Goal: Task Accomplishment & Management: Manage account settings

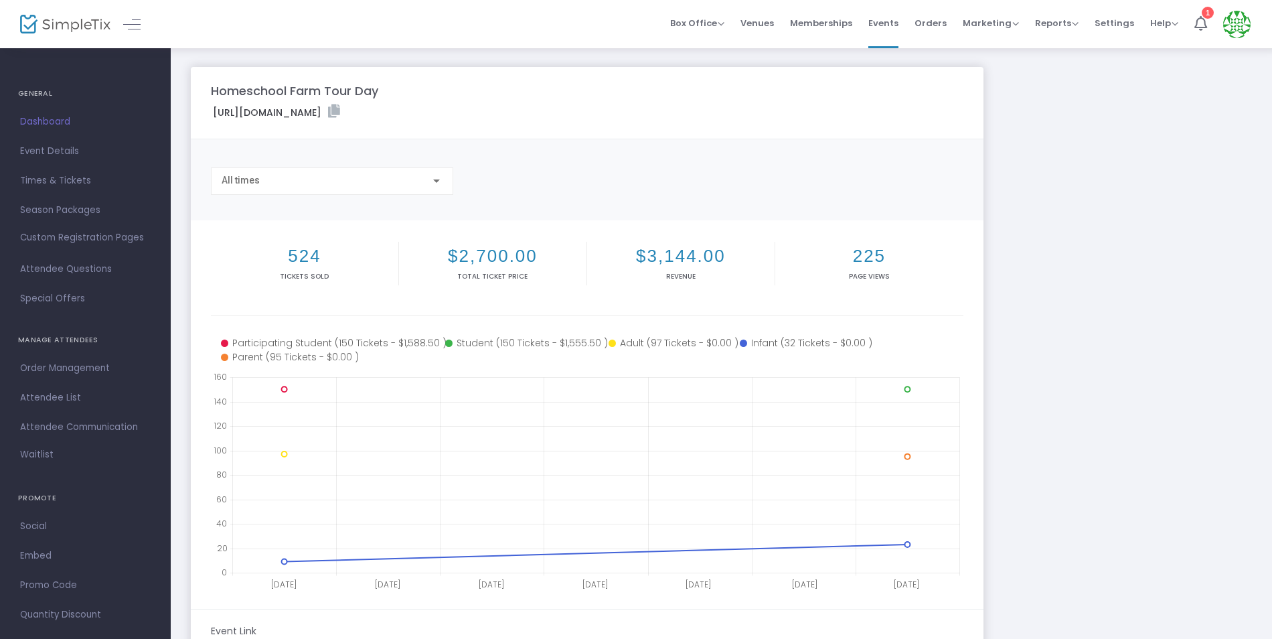
click at [437, 180] on div at bounding box center [436, 180] width 7 height 3
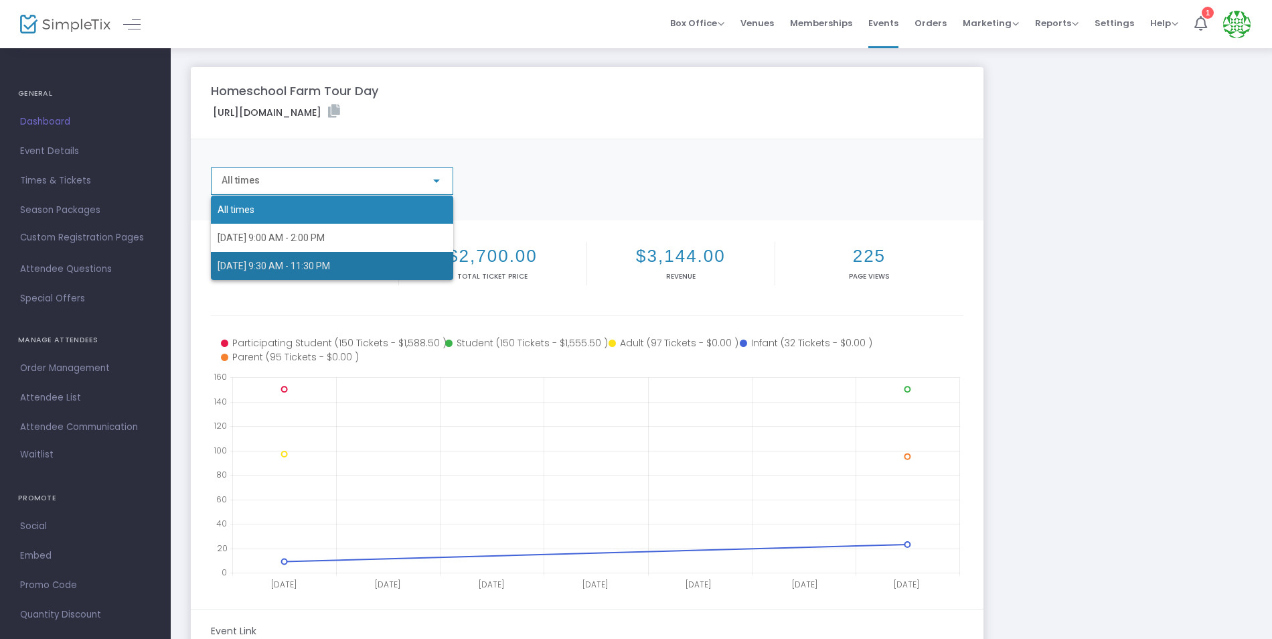
click at [404, 267] on span "[DATE] 9:30 AM - 11:30 PM" at bounding box center [332, 266] width 229 height 28
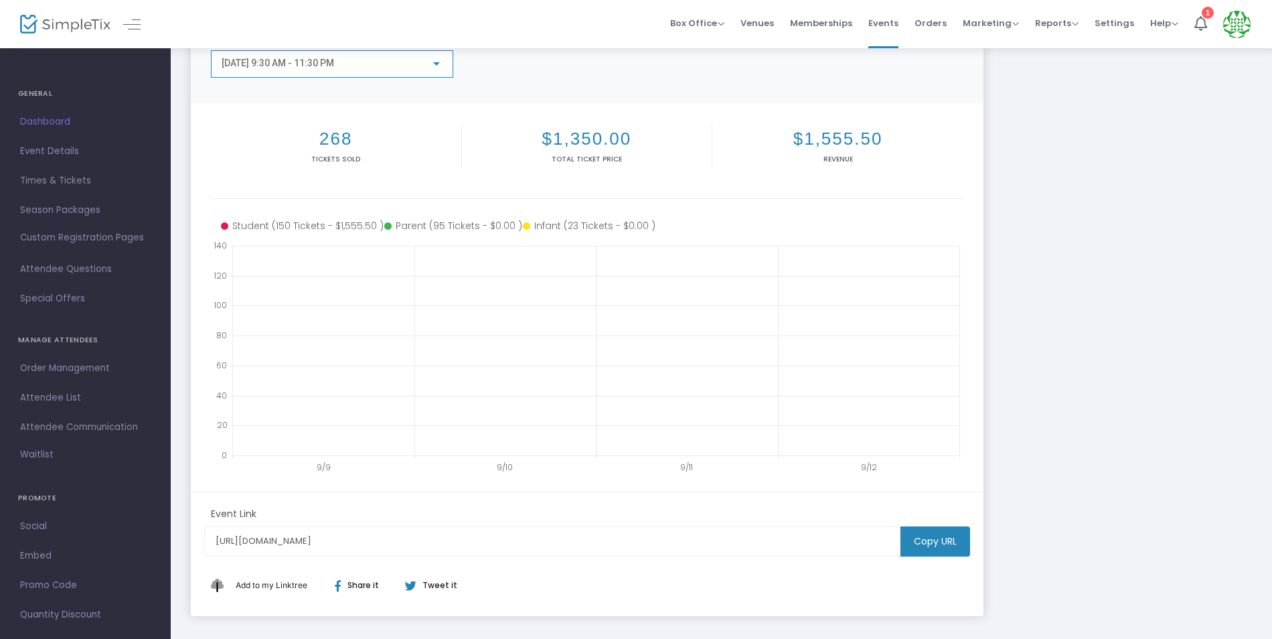
scroll to position [181, 0]
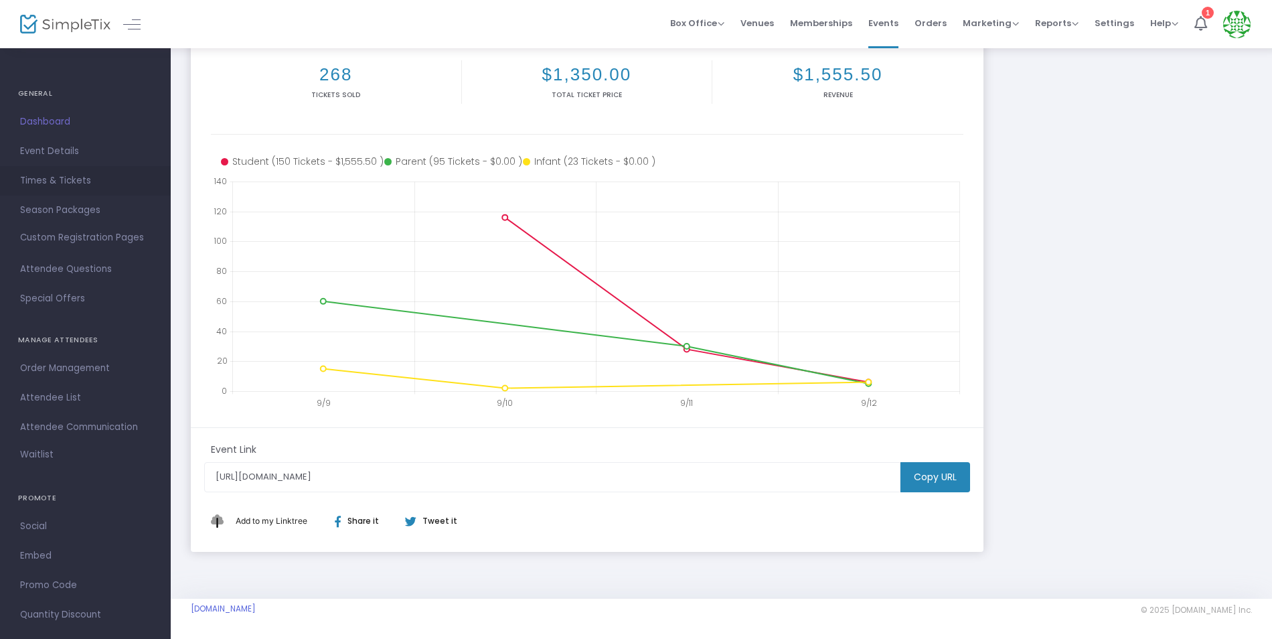
click at [83, 178] on span "Times & Tickets" at bounding box center [85, 180] width 131 height 17
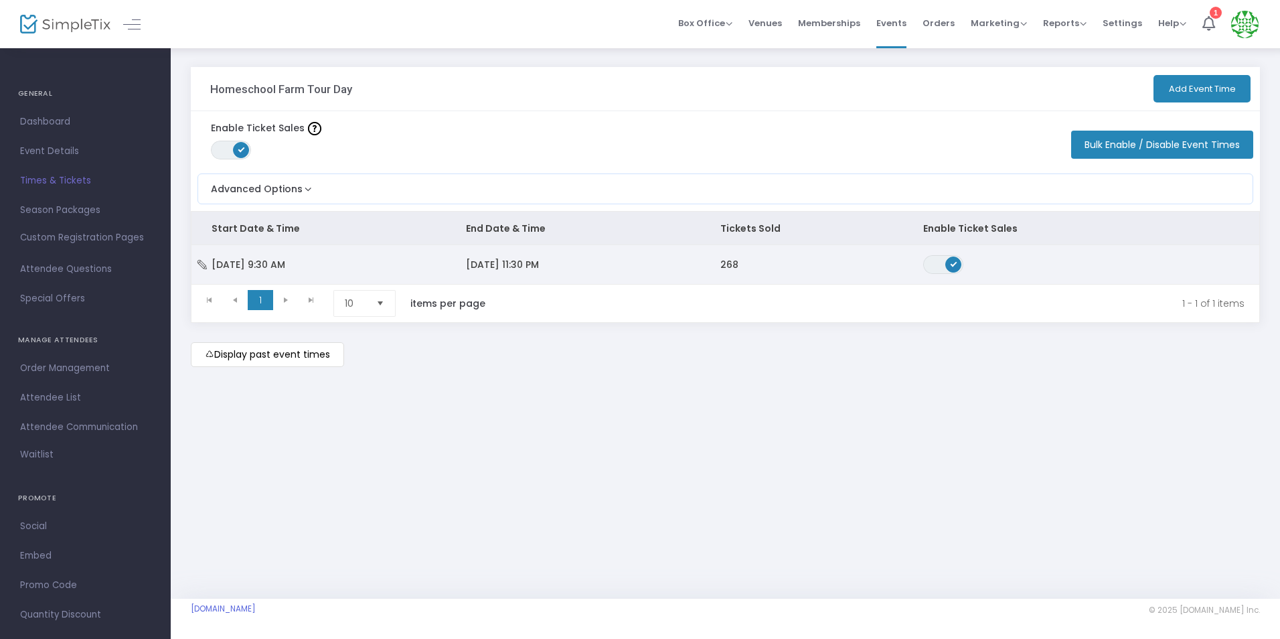
click at [316, 260] on td "[DATE] 9:30 AM" at bounding box center [319, 264] width 254 height 39
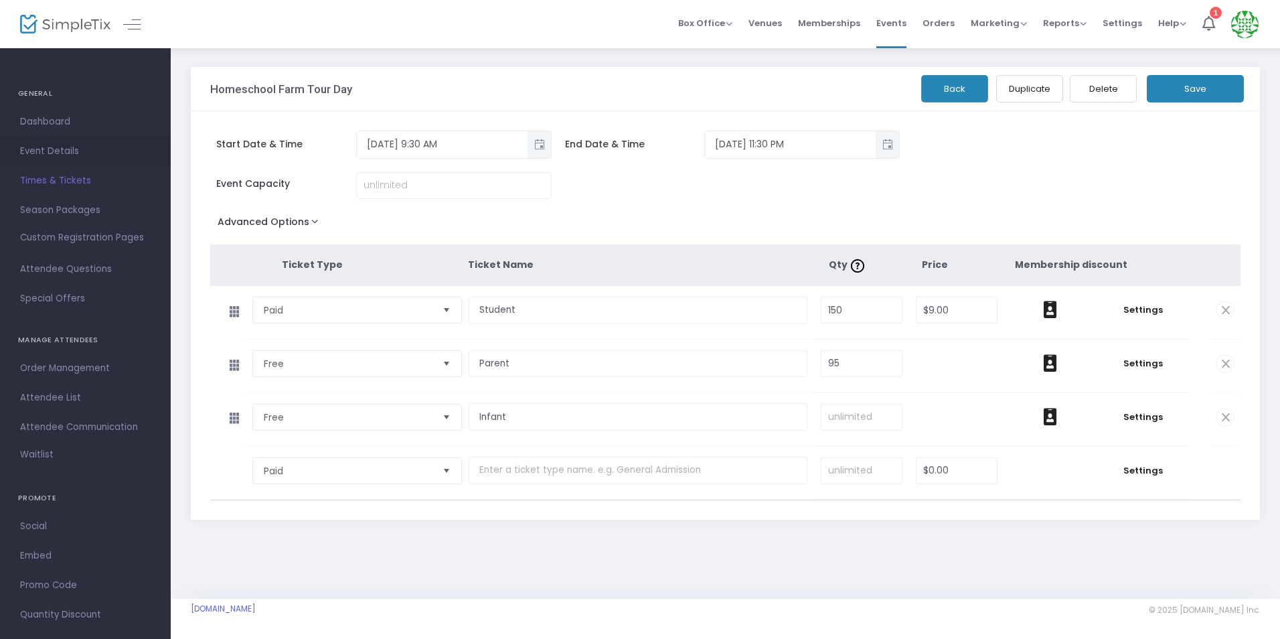
click at [56, 148] on span "Event Details" at bounding box center [85, 151] width 131 height 17
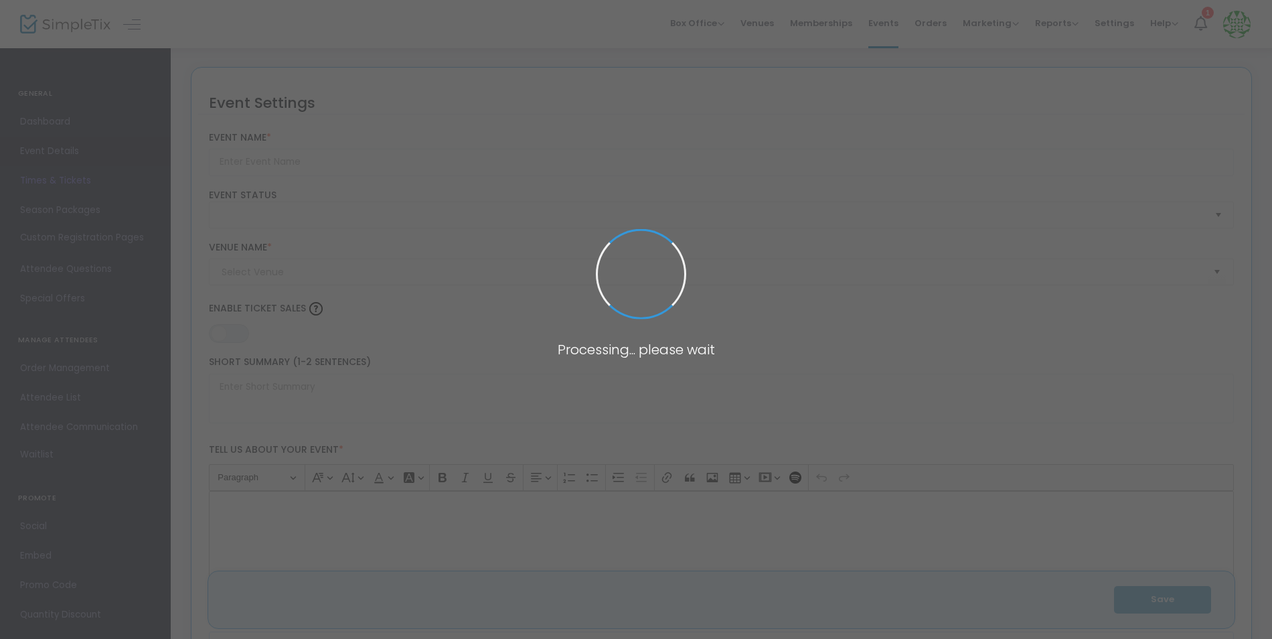
type input "Homeschool Farm Tour Day"
type textarea "It’s a fun opportunity to experience first-hand how an Orchard operates. Our to…"
type input "6.000 %"
type input "Buy Tickets"
type input "Mulberry Orchard"
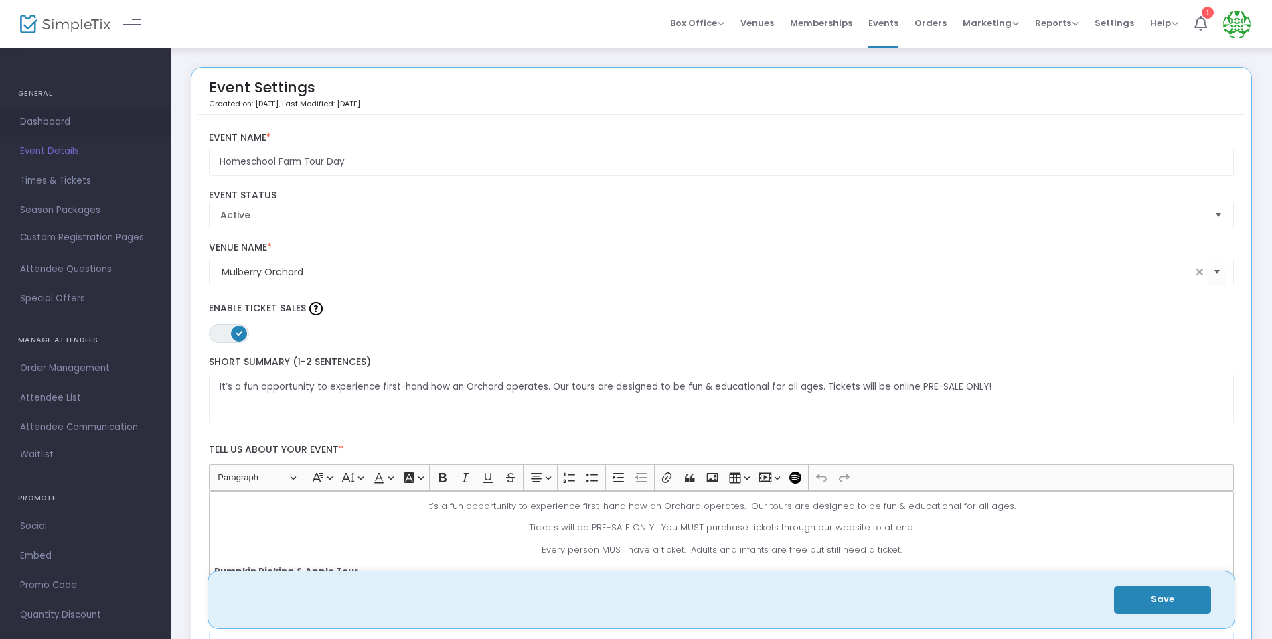
click at [48, 120] on span "Dashboard" at bounding box center [85, 121] width 131 height 17
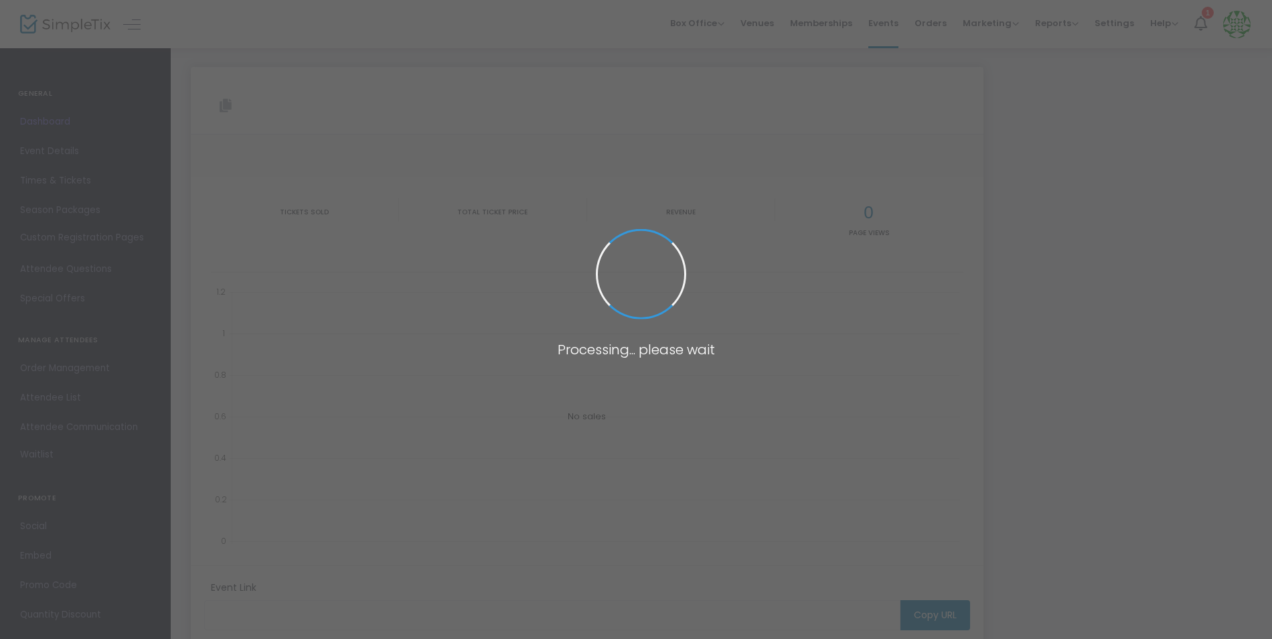
type input "[URL][DOMAIN_NAME]"
